Goal: Information Seeking & Learning: Learn about a topic

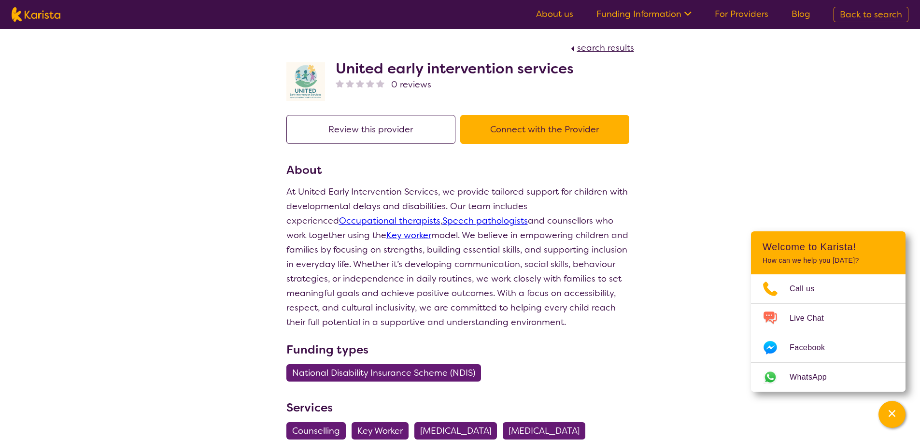
click at [58, 14] on img at bounding box center [36, 14] width 49 height 14
select select "Support worker"
select select "AD"
select select "NDIS"
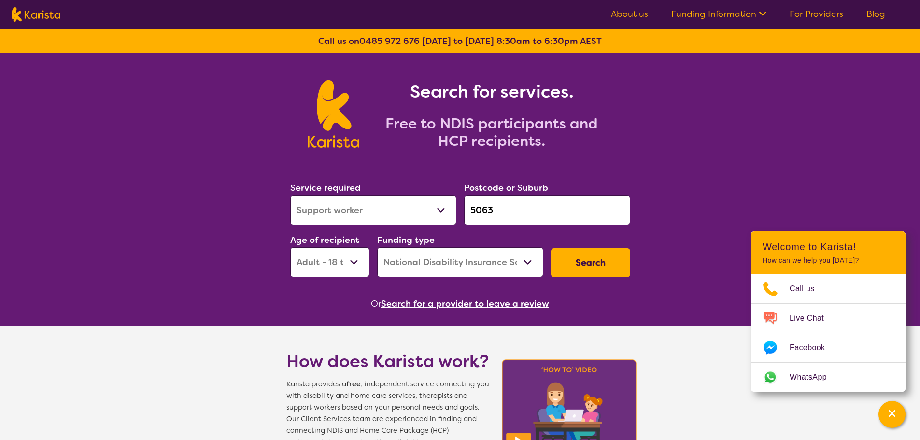
drag, startPoint x: 526, startPoint y: 204, endPoint x: 423, endPoint y: 197, distance: 103.1
click at [423, 197] on div "Service required Allied Health Assistant Assessment ([MEDICAL_DATA] or [MEDICAL…" at bounding box center [460, 229] width 348 height 104
paste input "4306"
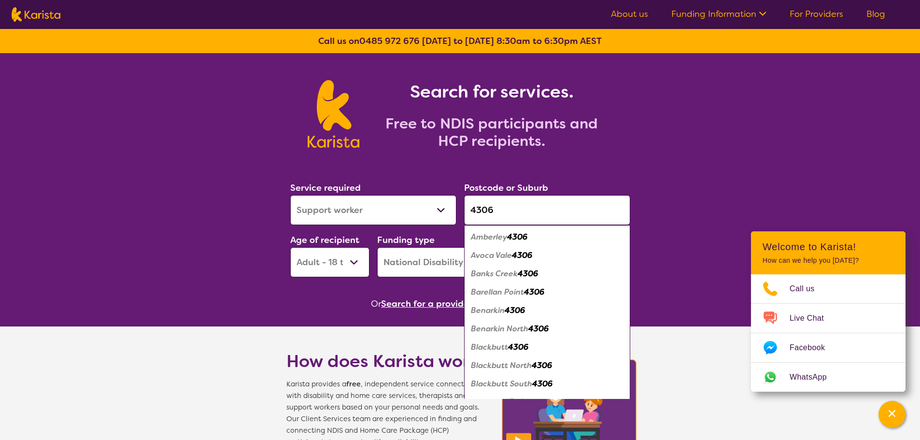
type input "4306"
click at [527, 237] on em "4306" at bounding box center [517, 237] width 20 height 10
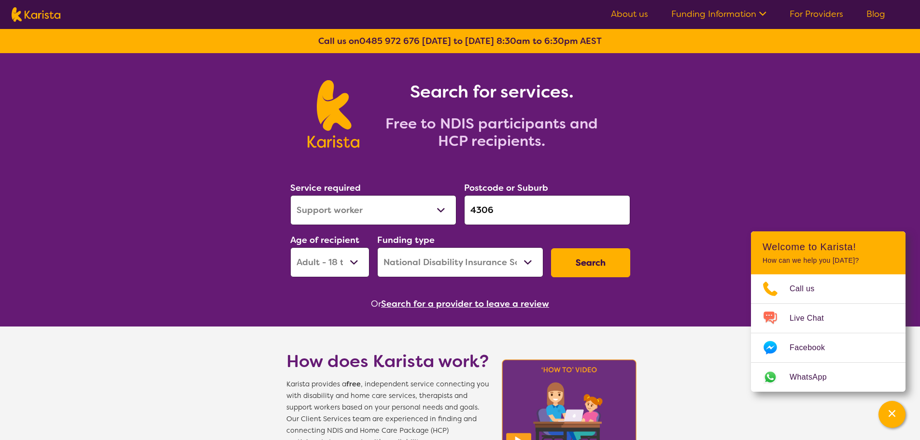
click at [607, 259] on button "Search" at bounding box center [590, 262] width 79 height 29
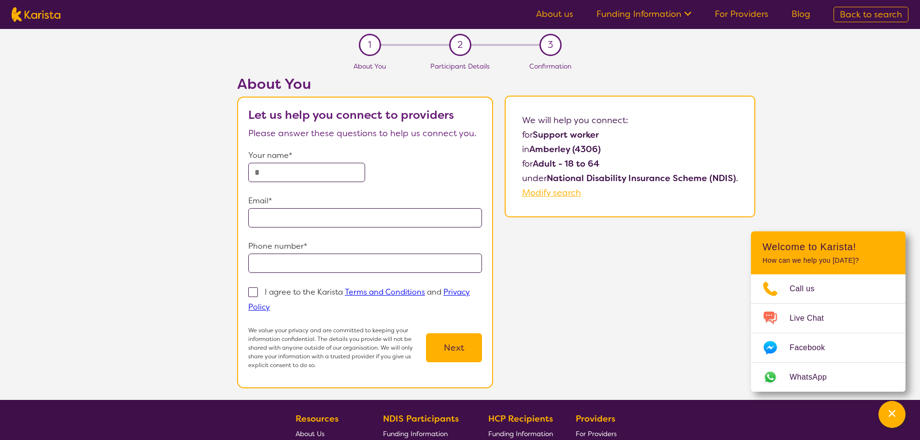
select select "Support worker"
select select "AD"
select select "NDIS"
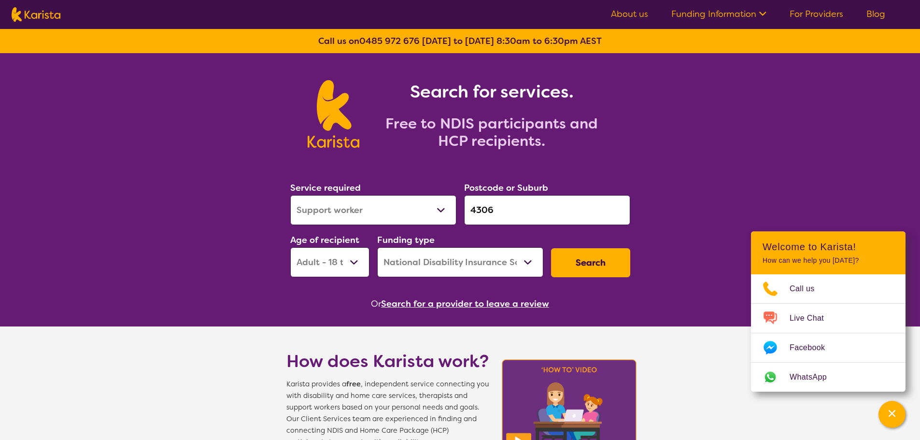
click at [507, 211] on input "4306" at bounding box center [547, 210] width 166 height 30
drag, startPoint x: 422, startPoint y: 202, endPoint x: 377, endPoint y: 184, distance: 48.8
click at [389, 192] on div "Service required Allied Health Assistant Assessment ([MEDICAL_DATA] or [MEDICAL…" at bounding box center [460, 229] width 348 height 104
type input "p"
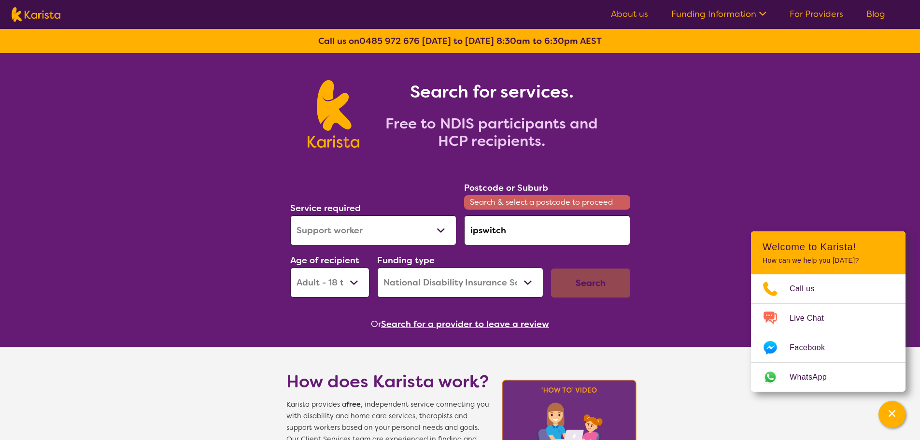
click at [493, 225] on input "ipswitch" at bounding box center [547, 230] width 166 height 30
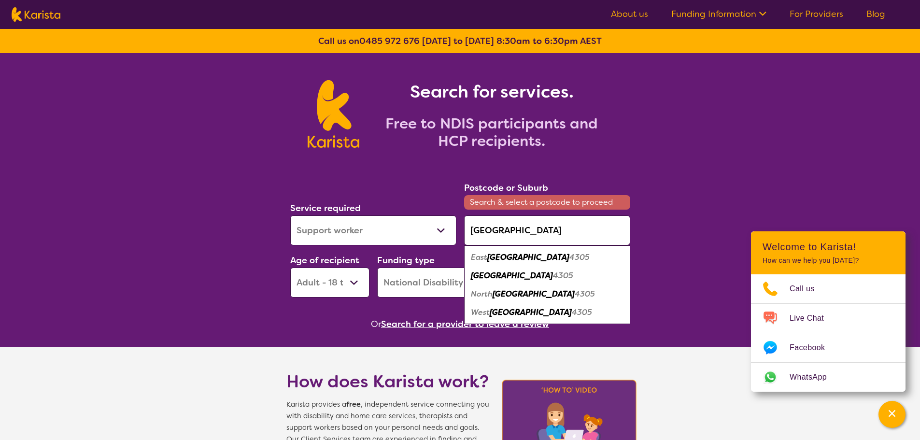
click at [495, 281] on div "Ipswich 4305" at bounding box center [547, 276] width 156 height 18
type input "4305"
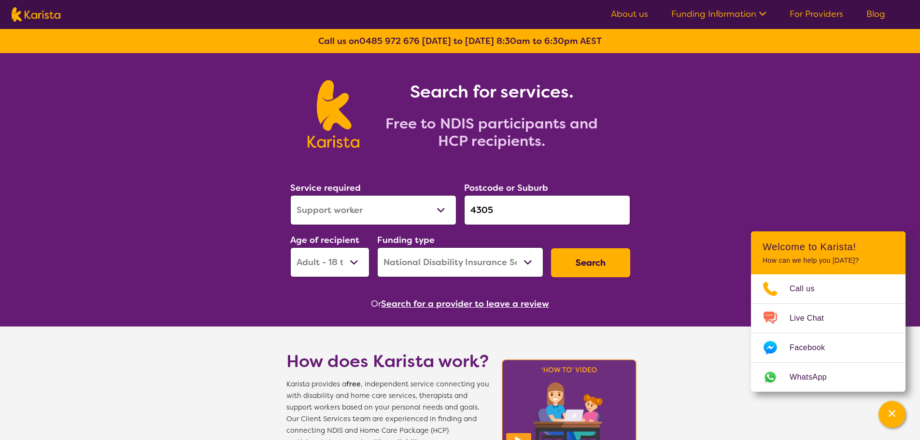
click at [569, 267] on button "Search" at bounding box center [590, 262] width 79 height 29
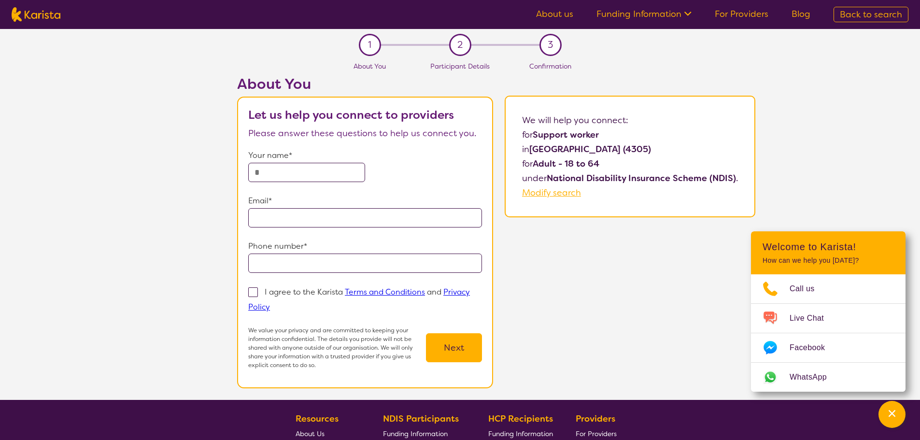
select select "Support worker"
select select "AD"
select select "NDIS"
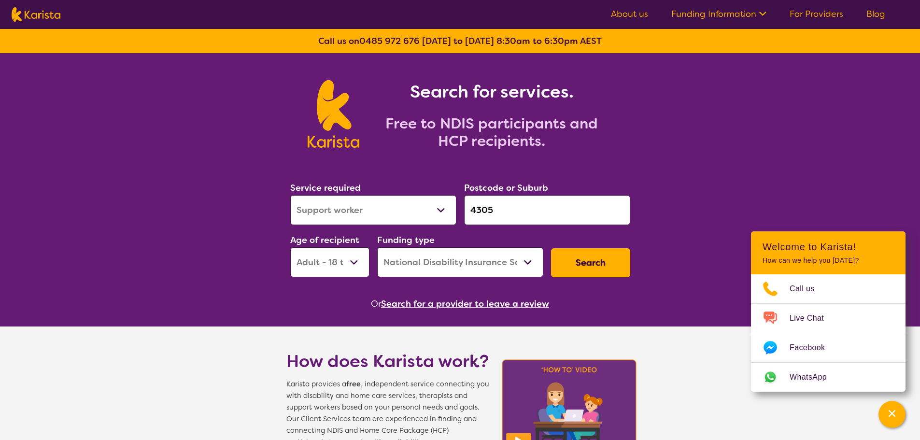
click at [421, 305] on button "Search for a provider to leave a review" at bounding box center [465, 303] width 168 height 14
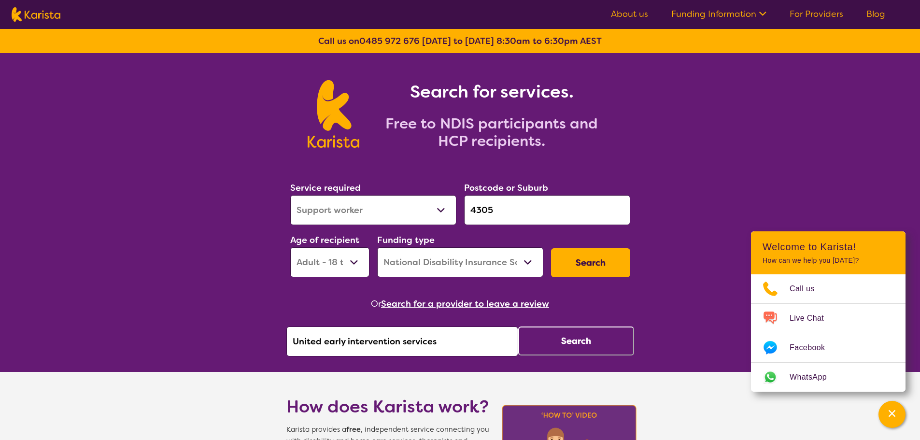
click at [575, 346] on button "Search" at bounding box center [576, 340] width 116 height 29
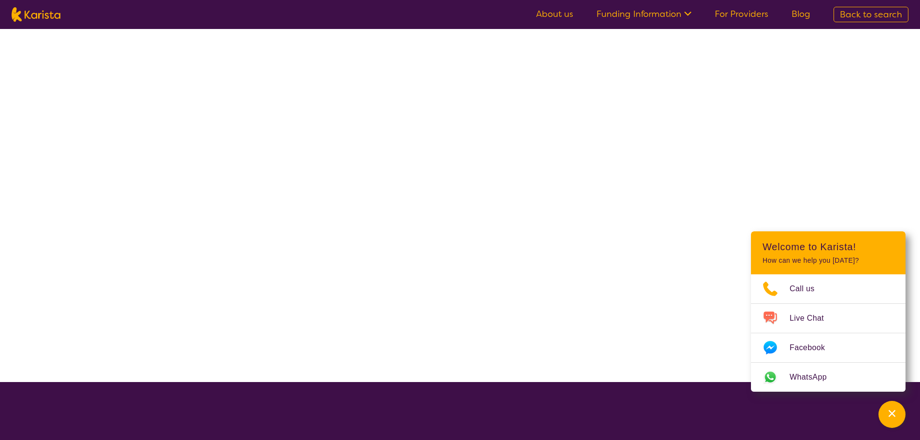
select select "by_score"
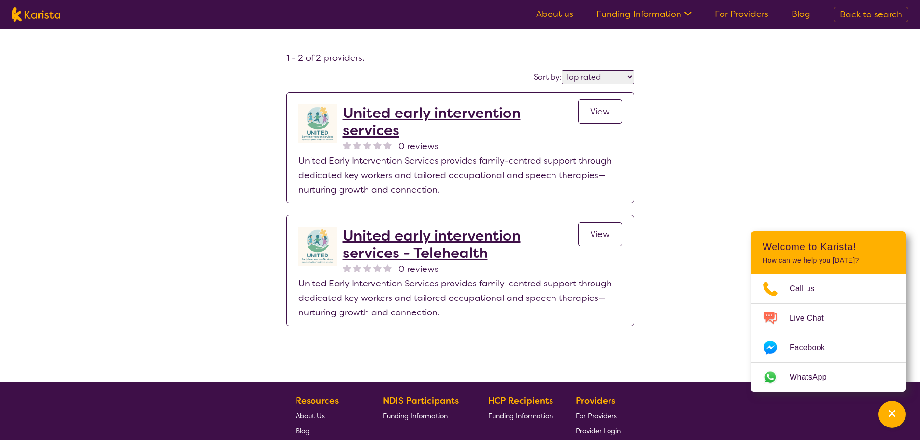
click at [57, 10] on img at bounding box center [36, 14] width 49 height 14
select select "Support worker"
select select "AD"
select select "NDIS"
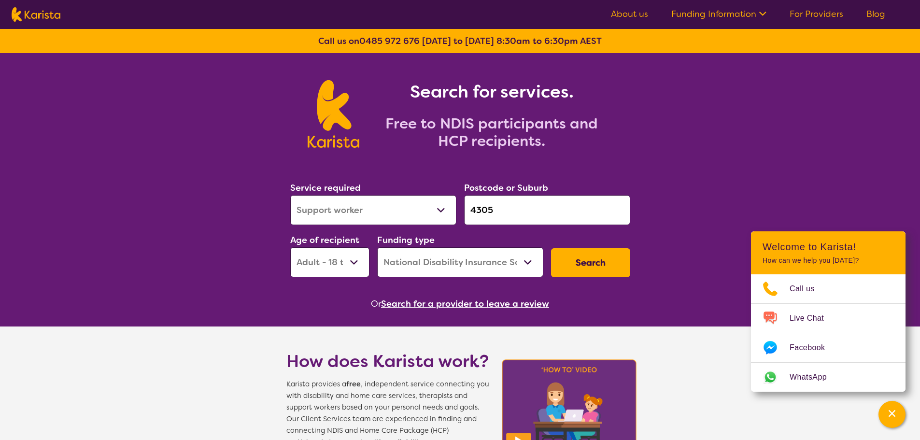
click at [463, 300] on button "Search for a provider to leave a review" at bounding box center [465, 303] width 168 height 14
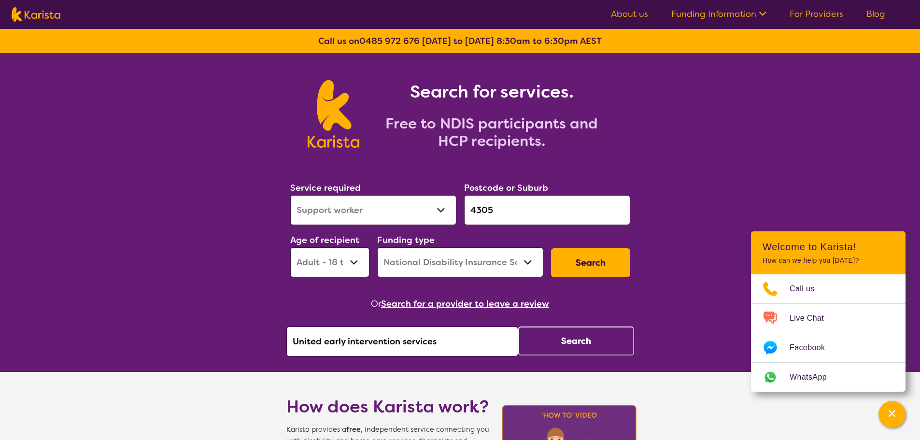
drag, startPoint x: 424, startPoint y: 339, endPoint x: 150, endPoint y: 329, distance: 274.4
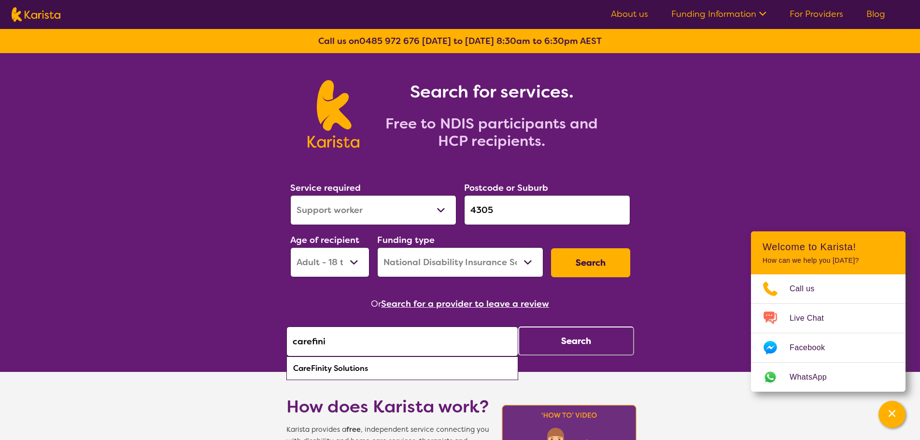
drag, startPoint x: 362, startPoint y: 369, endPoint x: 512, endPoint y: 341, distance: 152.7
click at [362, 369] on div "CareFinity Solutions" at bounding box center [402, 368] width 222 height 18
type input "CareFinity Solutions"
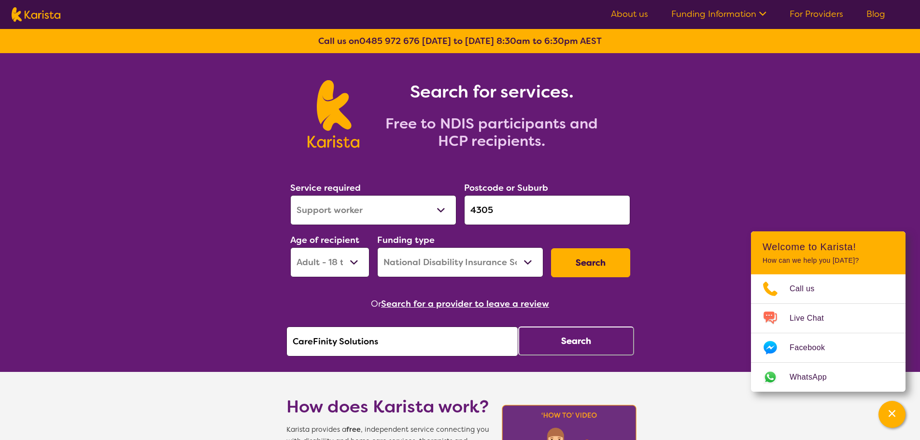
click at [549, 333] on button "Search" at bounding box center [576, 340] width 116 height 29
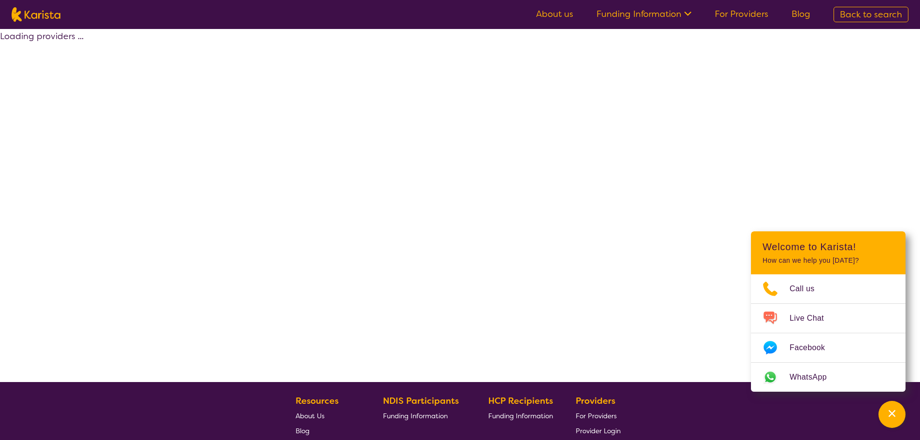
select select "by_score"
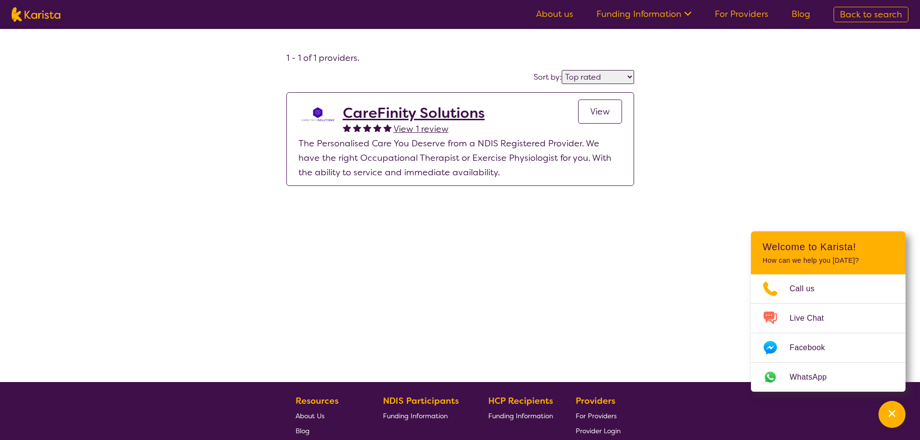
click at [36, 20] on img at bounding box center [36, 14] width 49 height 14
select select "Support worker"
select select "AD"
select select "NDIS"
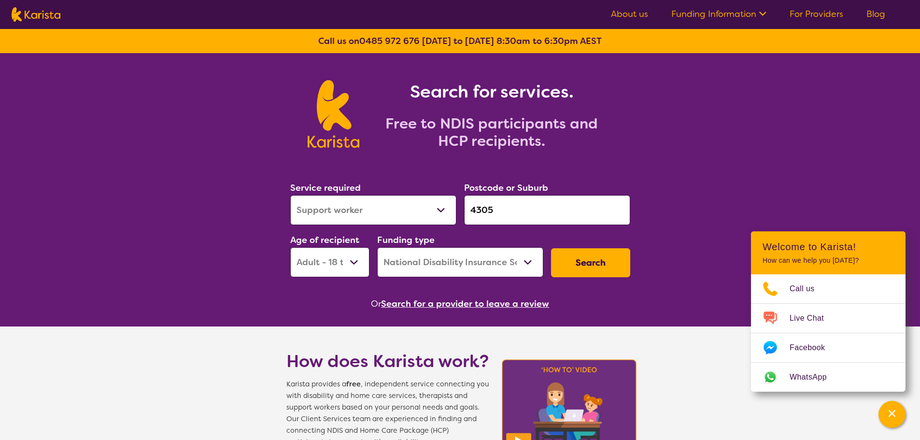
click at [392, 207] on select "Allied Health Assistant Assessment ([MEDICAL_DATA] or [MEDICAL_DATA]) Behaviour…" at bounding box center [373, 210] width 166 height 30
select select "[MEDICAL_DATA]"
click at [290, 195] on select "Allied Health Assistant Assessment ([MEDICAL_DATA] or [MEDICAL_DATA]) Behaviour…" at bounding box center [373, 210] width 166 height 30
drag, startPoint x: 517, startPoint y: 213, endPoint x: 348, endPoint y: 226, distance: 169.0
click at [349, 211] on div "Service required Allied Health Assistant Assessment ([MEDICAL_DATA] or [MEDICAL…" at bounding box center [460, 229] width 348 height 104
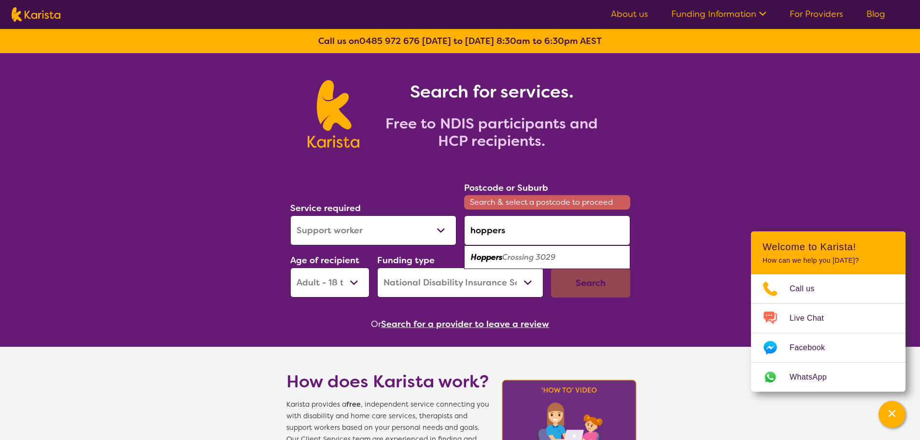
drag, startPoint x: 520, startPoint y: 254, endPoint x: 570, endPoint y: 267, distance: 51.8
click at [520, 253] on em "Crossing 3029" at bounding box center [528, 257] width 53 height 10
type input "3029"
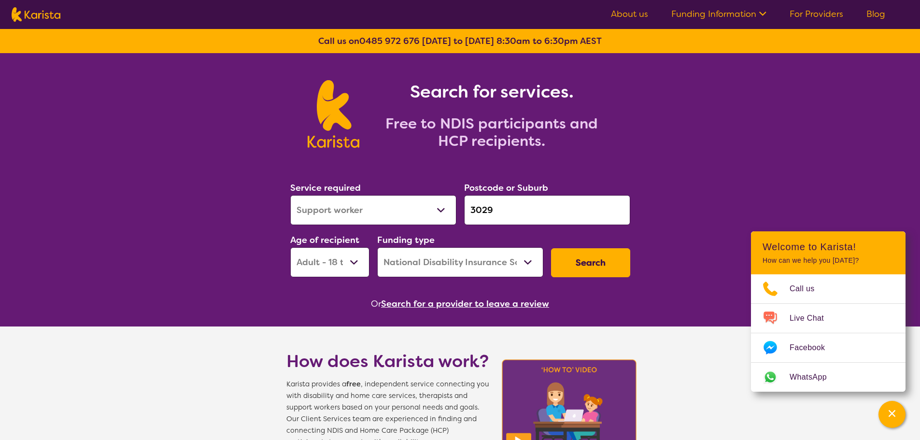
click at [580, 271] on button "Search" at bounding box center [590, 262] width 79 height 29
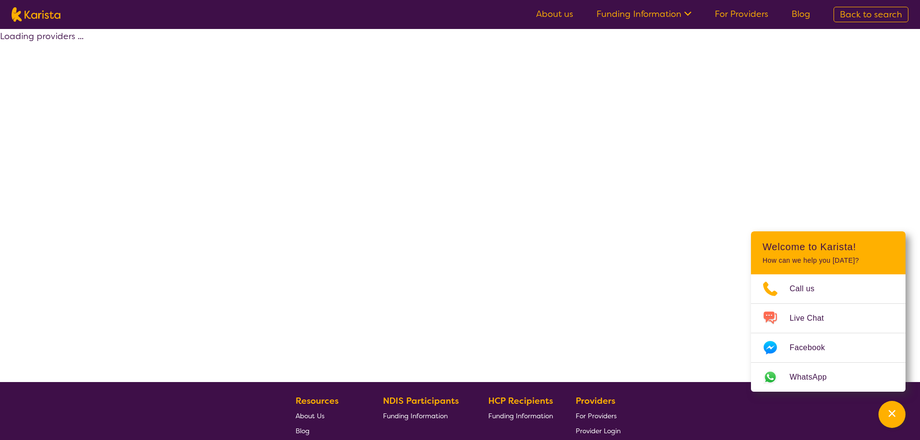
select select "by_score"
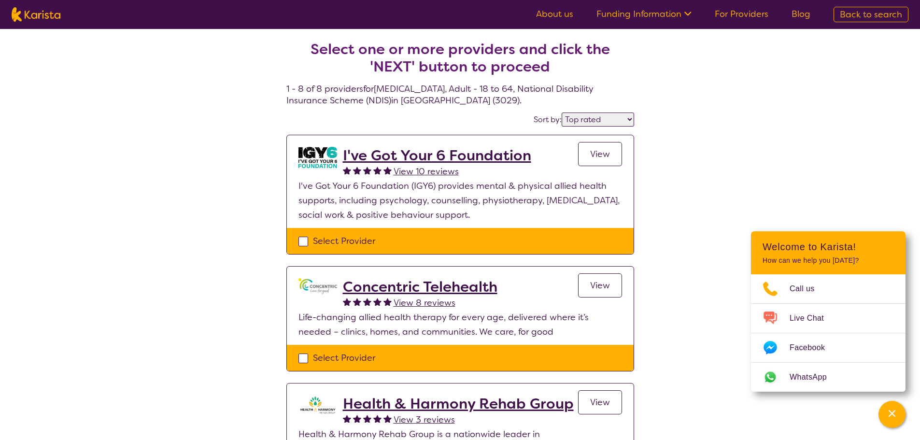
select select "[MEDICAL_DATA]"
select select "AD"
select select "NDIS"
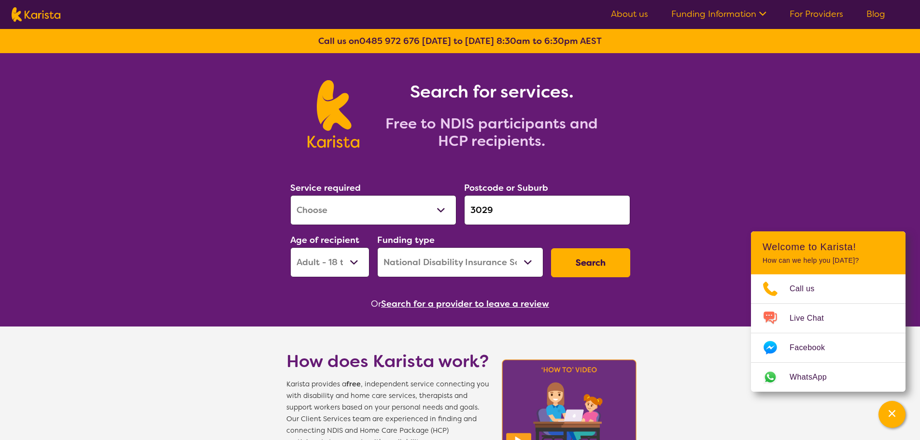
click at [310, 260] on select "Early Childhood - 0 to 9 Child - 10 to 11 Adolescent - 12 to 17 Adult - 18 to 6…" at bounding box center [329, 262] width 79 height 30
select select "EC"
click at [290, 247] on select "Early Childhood - 0 to 9 Child - 10 to 11 Adolescent - 12 to 17 Adult - 18 to 6…" at bounding box center [329, 262] width 79 height 30
click at [596, 263] on button "Search" at bounding box center [590, 262] width 79 height 29
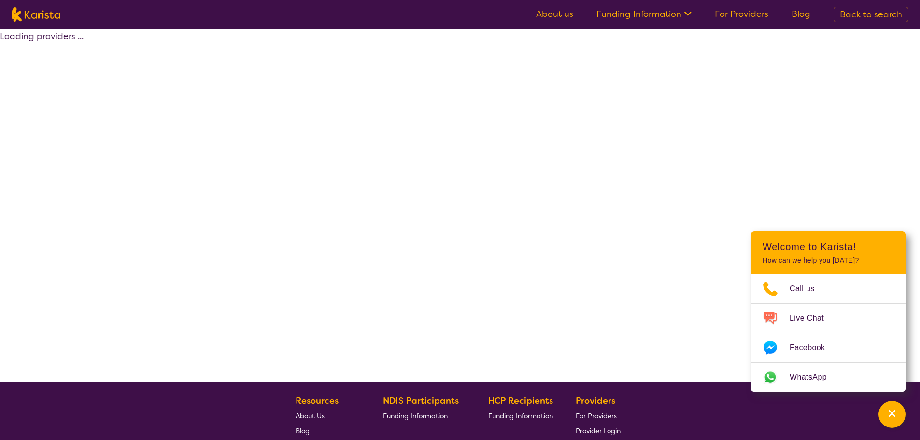
select select "by_score"
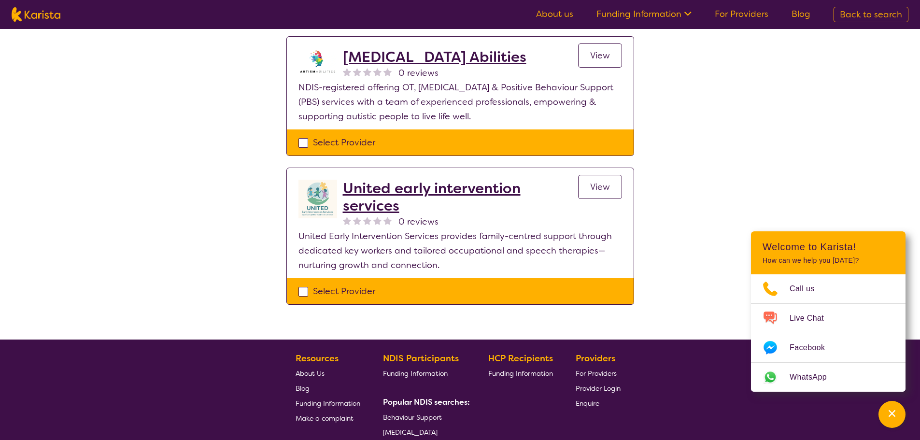
scroll to position [821, 0]
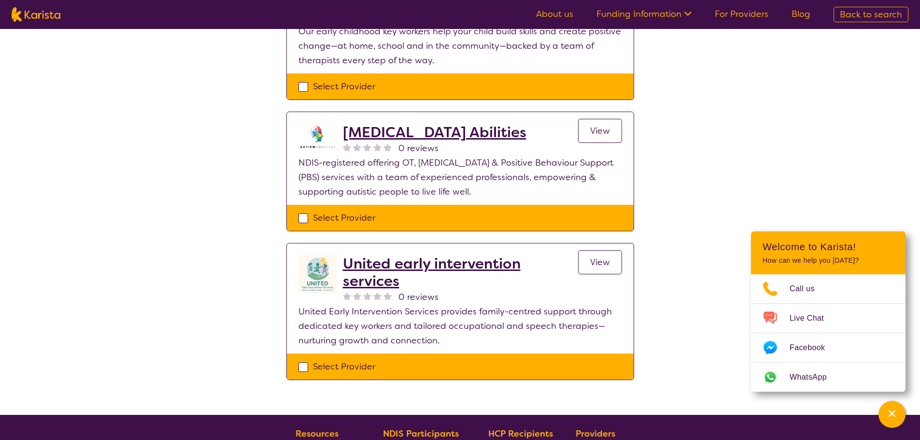
select select "[MEDICAL_DATA]"
select select "EC"
select select "NDIS"
